Goal: Information Seeking & Learning: Learn about a topic

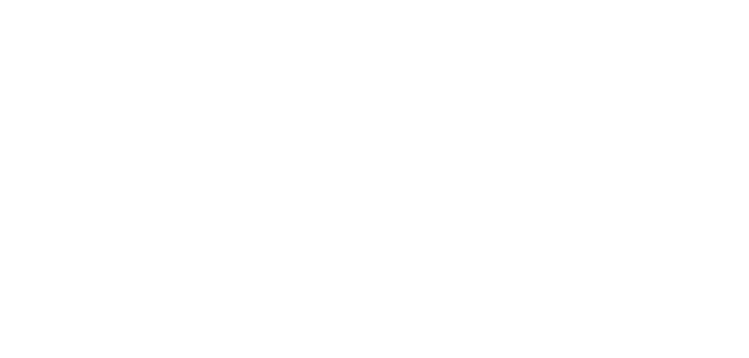
click at [0, 0] on html at bounding box center [0, 0] width 0 height 0
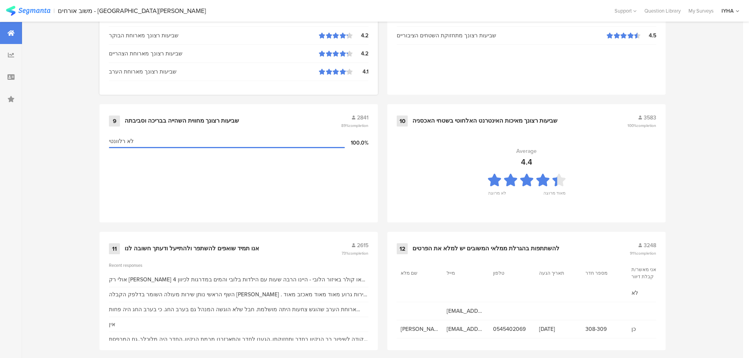
scroll to position [795, 0]
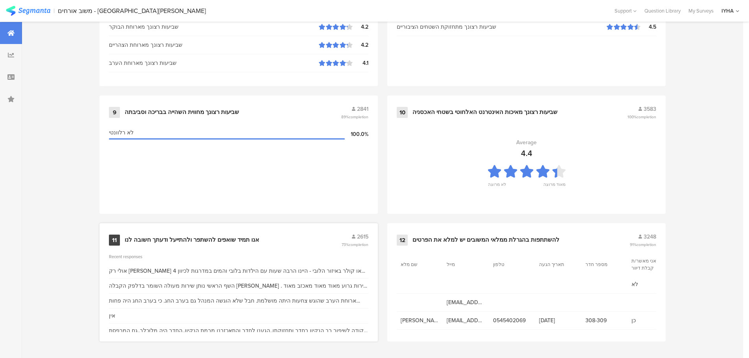
click at [221, 239] on div "אנו תמיד שואפים להשתפר ולהתייעל ודעתך חשובה לנו" at bounding box center [192, 240] width 134 height 8
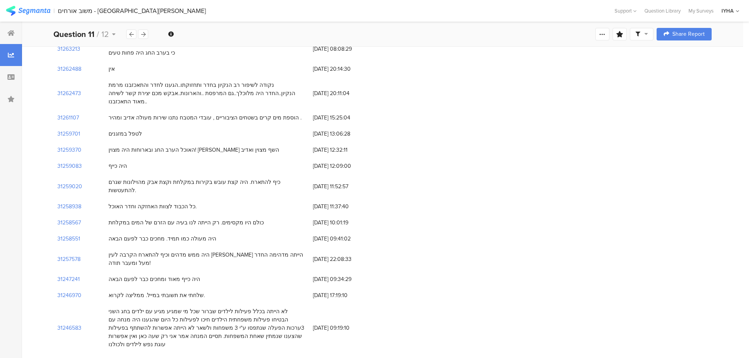
scroll to position [79, 0]
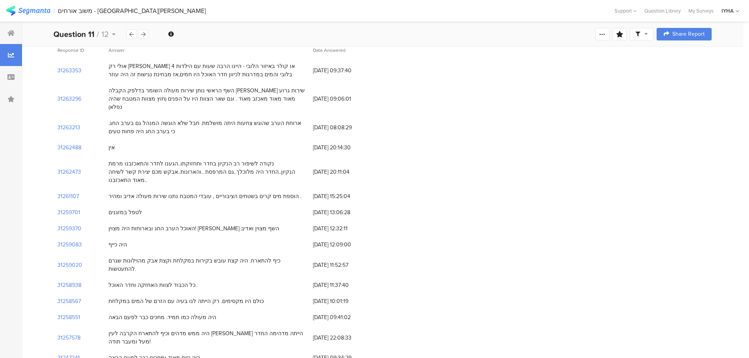
drag, startPoint x: 293, startPoint y: 155, endPoint x: 111, endPoint y: 169, distance: 182.5
click at [111, 169] on div "נקודה לשיפור רב הנקיון בחדר ותחזוקתו..הגענו לחדר והתאכזבנו מרמת הנקיון..החדר הי…" at bounding box center [207, 172] width 204 height 33
